Goal: Transaction & Acquisition: Purchase product/service

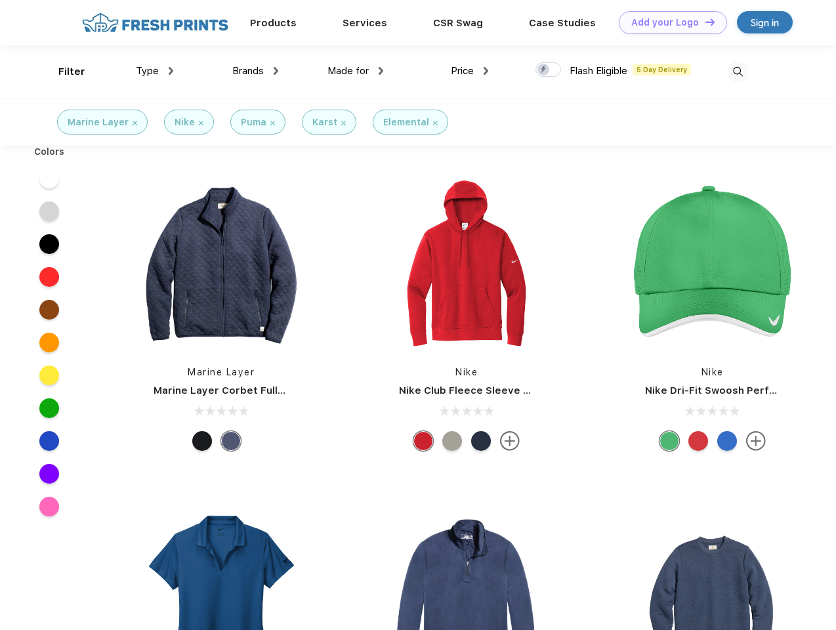
scroll to position [1, 0]
click at [668, 22] on link "Add your Logo Design Tool" at bounding box center [673, 22] width 108 height 23
click at [0, 0] on div "Design Tool" at bounding box center [0, 0] width 0 height 0
click at [704, 22] on link "Add your Logo Design Tool" at bounding box center [673, 22] width 108 height 23
click at [63, 72] on div "Filter" at bounding box center [71, 71] width 27 height 15
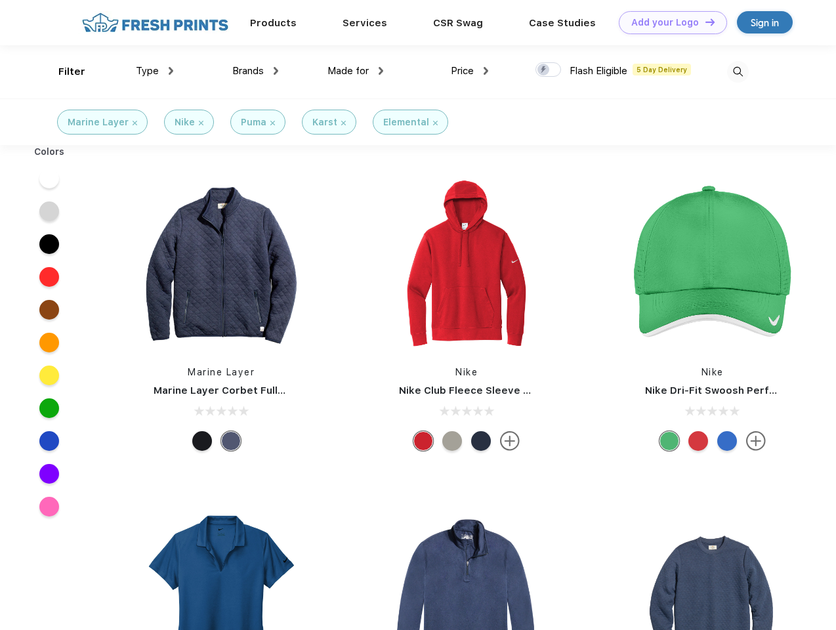
click at [155, 71] on span "Type" at bounding box center [147, 71] width 23 height 12
click at [255, 71] on span "Brands" at bounding box center [247, 71] width 31 height 12
click at [356, 71] on span "Made for" at bounding box center [347, 71] width 41 height 12
click at [470, 71] on span "Price" at bounding box center [462, 71] width 23 height 12
click at [549, 70] on div at bounding box center [548, 69] width 26 height 14
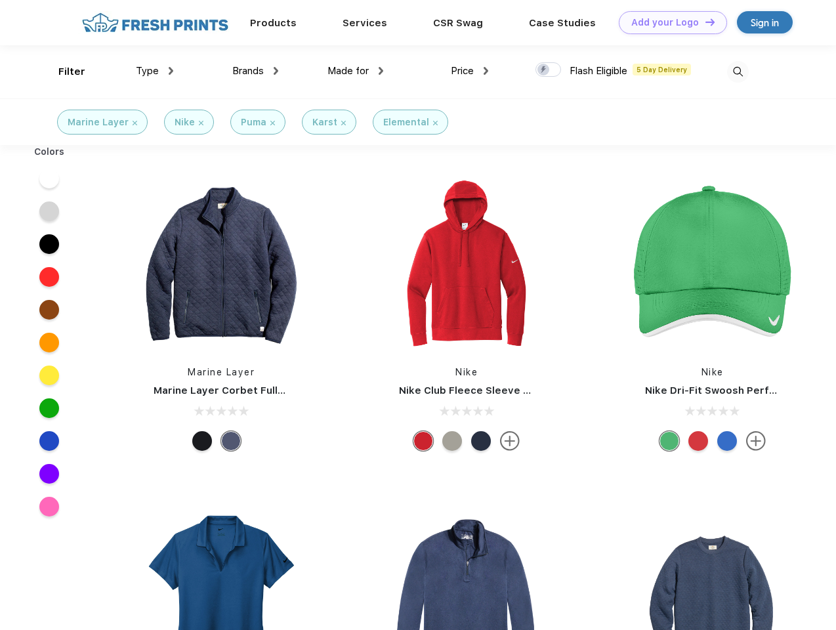
click at [544, 70] on input "checkbox" at bounding box center [539, 66] width 9 height 9
click at [738, 72] on img at bounding box center [738, 72] width 22 height 22
